Goal: Find specific page/section

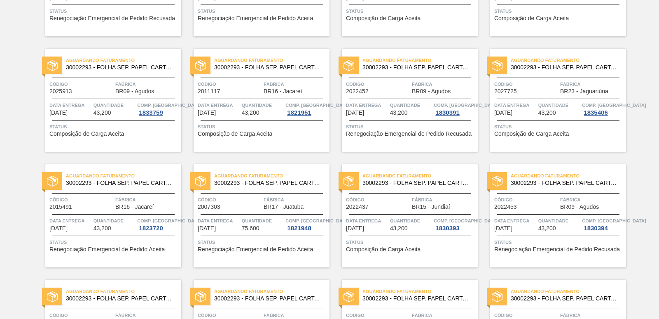
scroll to position [742, 0]
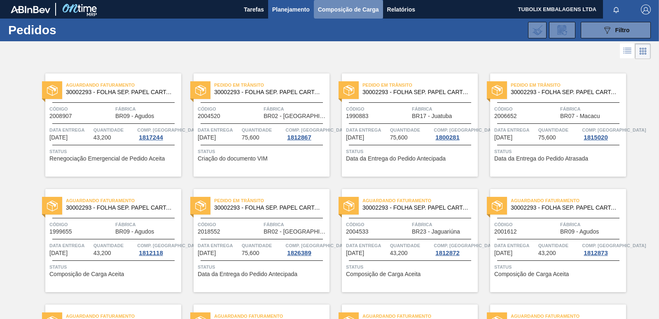
click at [343, 11] on span "Composição de Carga" at bounding box center [348, 10] width 61 height 10
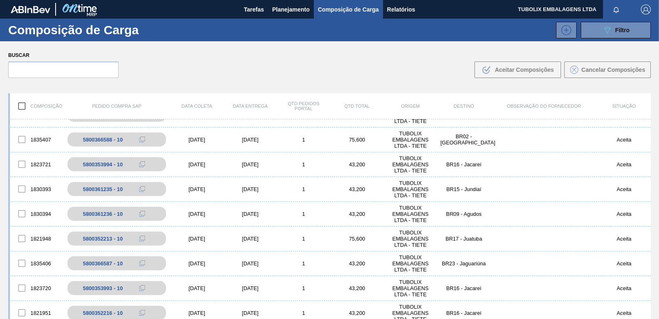
scroll to position [82, 0]
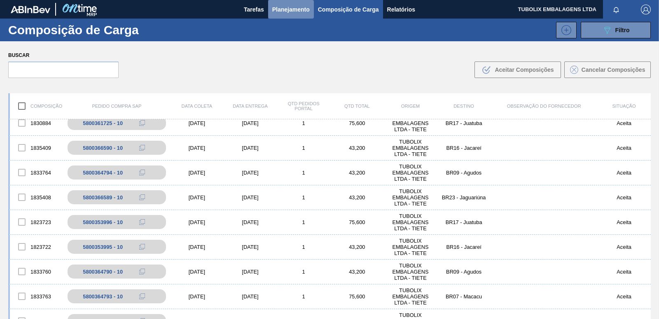
click at [299, 10] on span "Planejamento" at bounding box center [291, 10] width 38 height 10
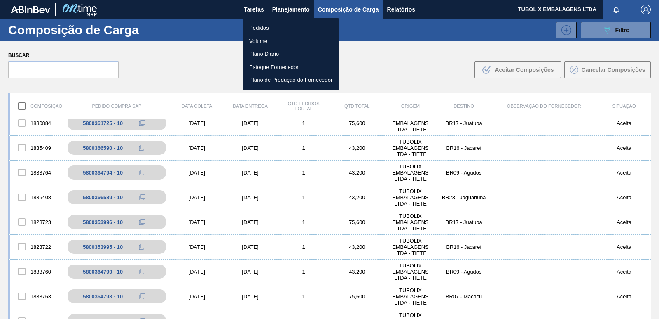
click at [265, 26] on li "Pedidos" at bounding box center [291, 27] width 97 height 13
